Goal: Task Accomplishment & Management: Manage account settings

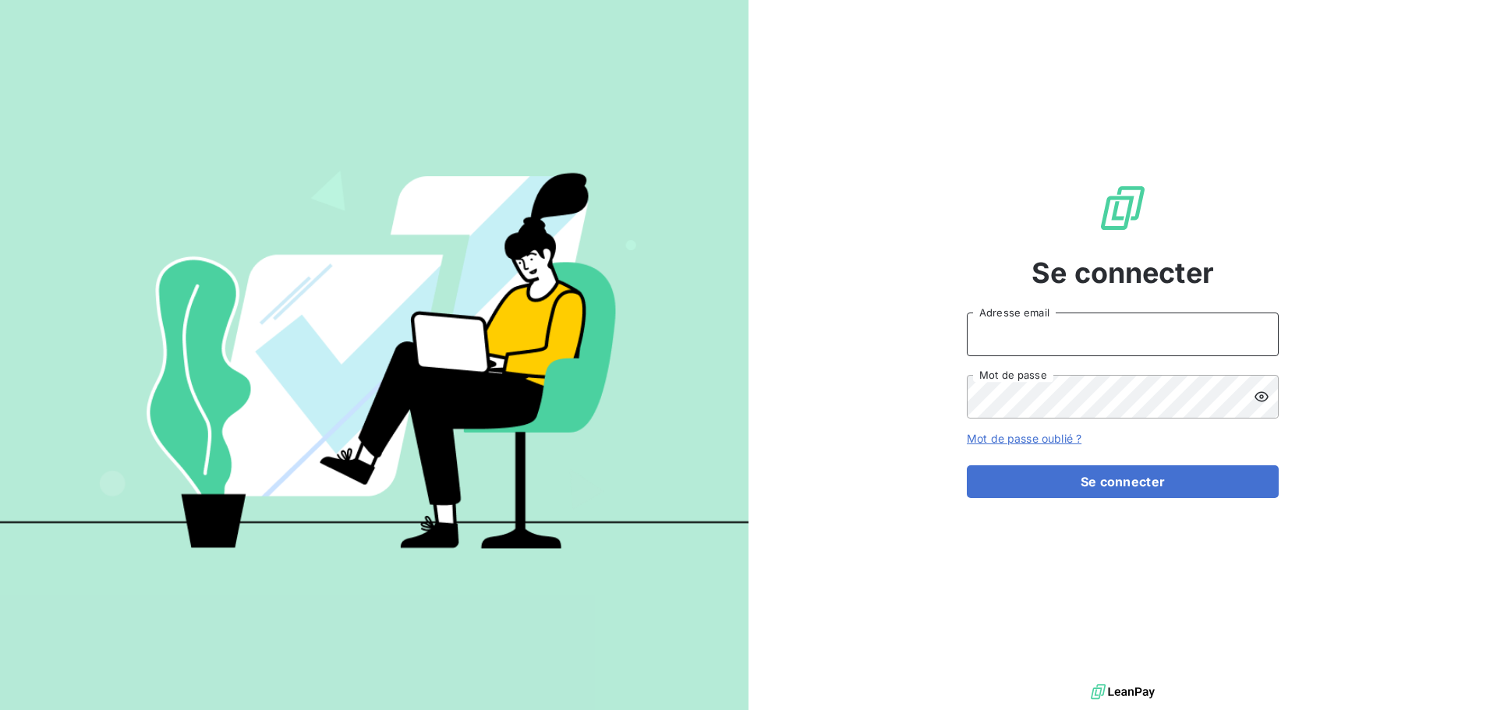
type input "[PERSON_NAME][EMAIL_ADDRESS][PERSON_NAME][DOMAIN_NAME]"
click at [1197, 336] on input "[PERSON_NAME][EMAIL_ADDRESS][PERSON_NAME][DOMAIN_NAME]" at bounding box center [1123, 335] width 312 height 44
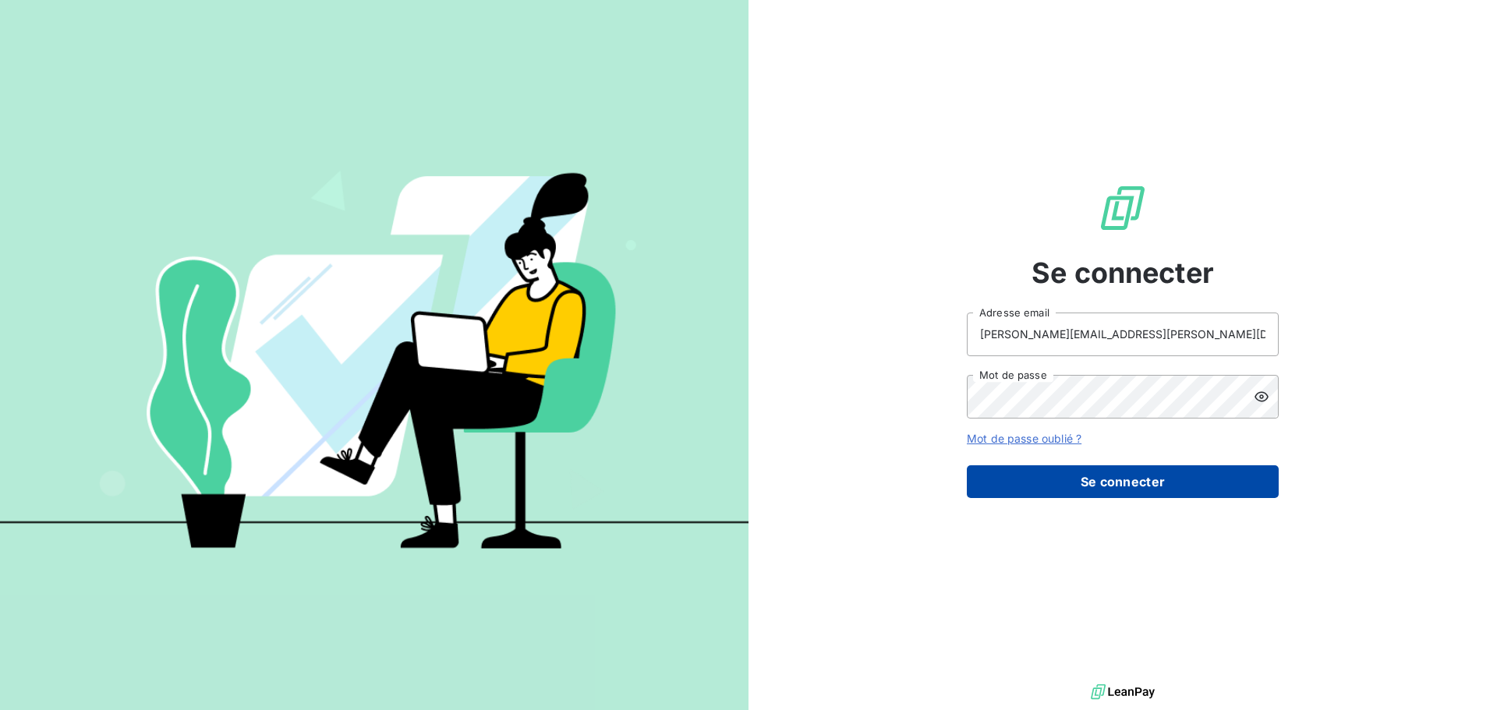
click at [1105, 493] on button "Se connecter" at bounding box center [1123, 481] width 312 height 33
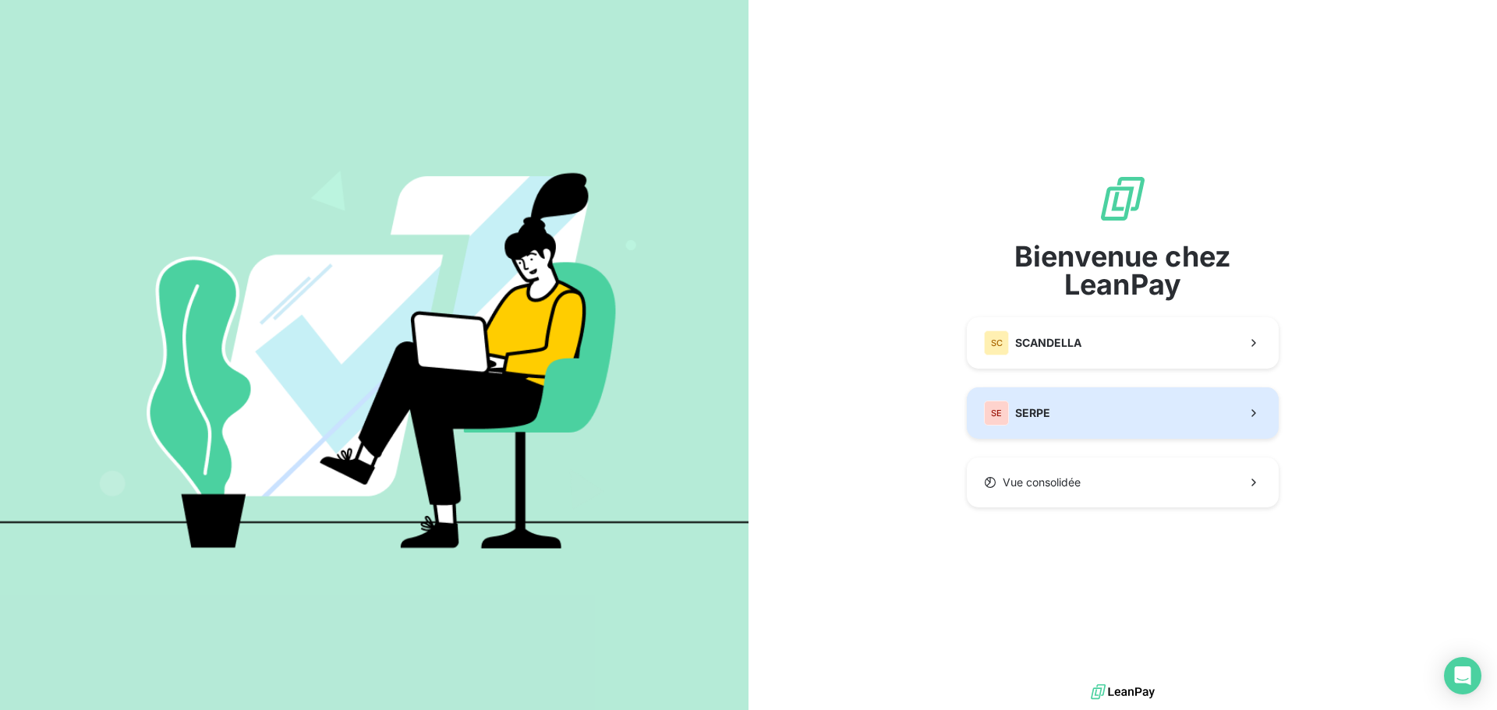
click at [1045, 410] on span "SERPE" at bounding box center [1032, 413] width 35 height 16
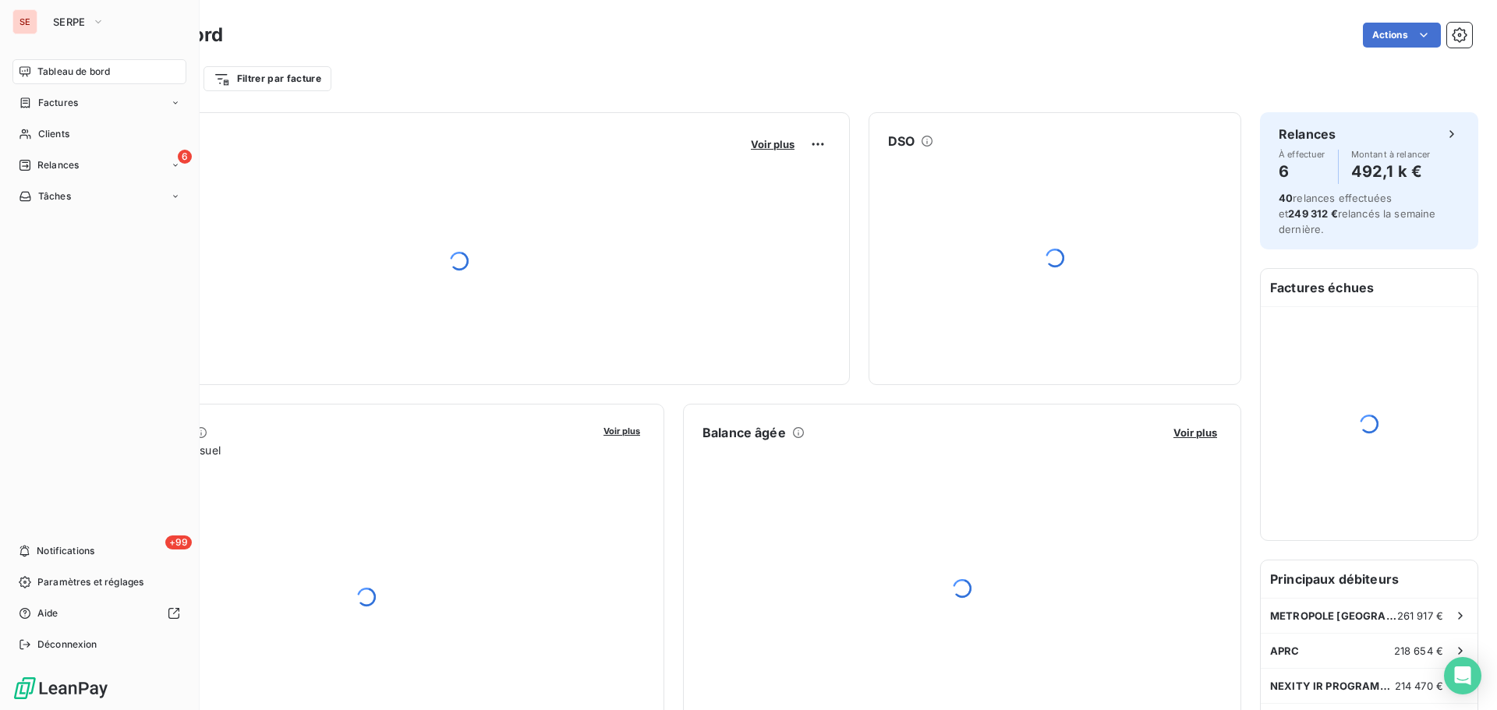
drag, startPoint x: 62, startPoint y: 642, endPoint x: 170, endPoint y: 630, distance: 108.2
click at [63, 642] on span "Déconnexion" at bounding box center [67, 645] width 60 height 14
